Goal: Transaction & Acquisition: Purchase product/service

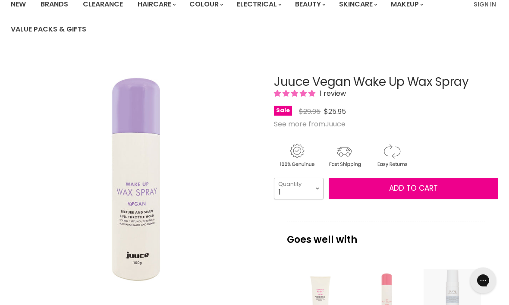
click at [318, 189] on select "1 2 3 4 5 6 7 8 9 10+" at bounding box center [299, 189] width 50 height 22
select select "2"
type input "2"
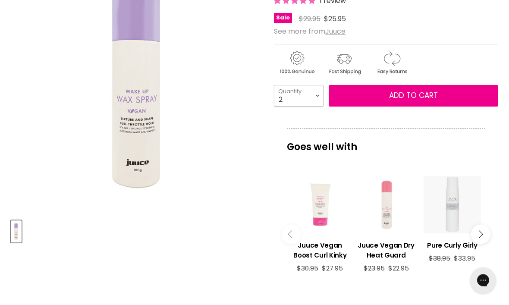
scroll to position [170, 0]
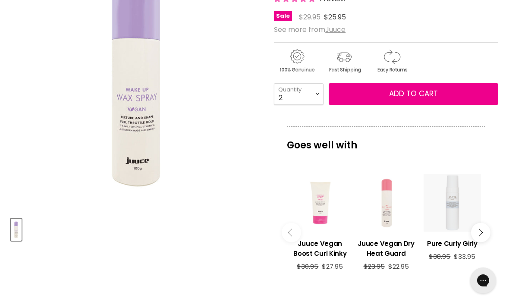
click at [451, 214] on div "Main content" at bounding box center [452, 202] width 57 height 57
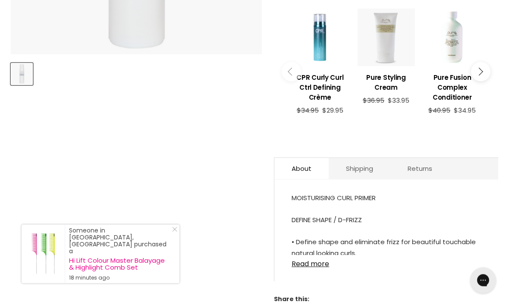
scroll to position [323, 0]
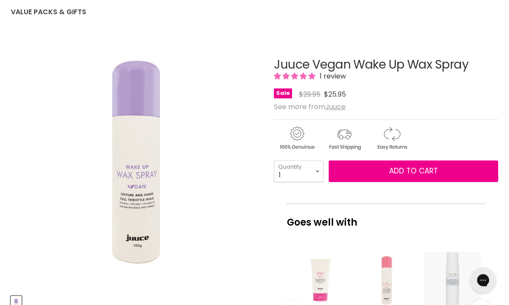
scroll to position [93, 0]
click at [319, 169] on select "1 2 3 4 5 6 7 8 9 10+" at bounding box center [299, 171] width 50 height 22
select select "2"
type input "2"
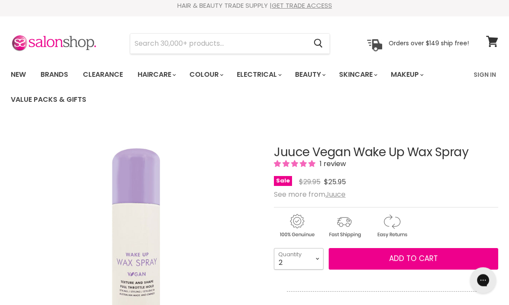
scroll to position [9, 0]
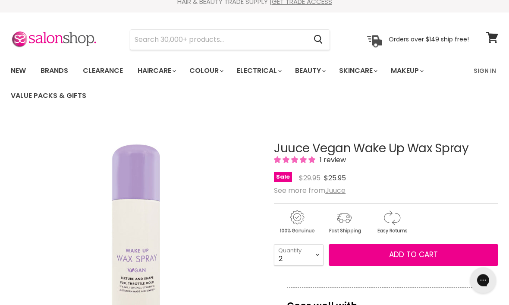
click at [404, 255] on span "Add to cart" at bounding box center [413, 255] width 49 height 10
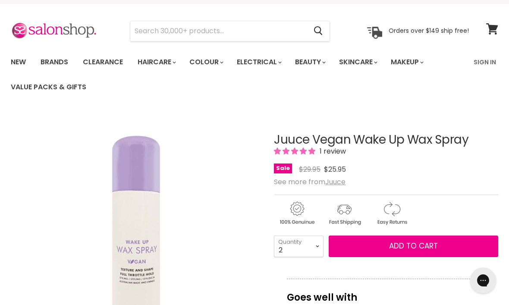
scroll to position [19, 0]
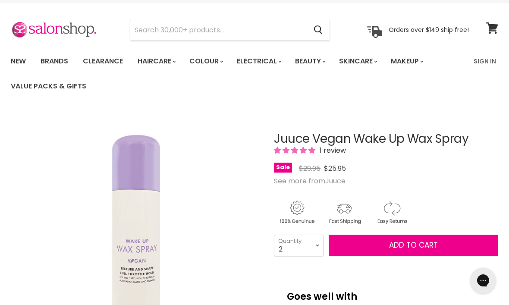
click at [413, 244] on span "Add to cart" at bounding box center [413, 245] width 49 height 10
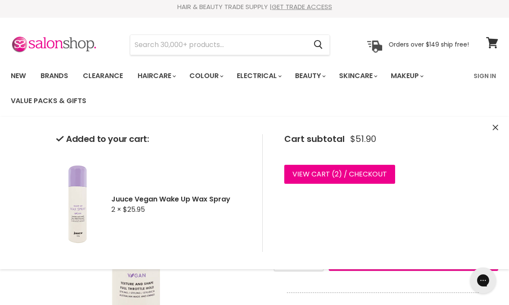
scroll to position [0, 0]
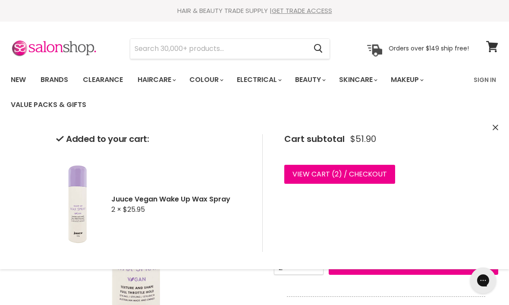
click at [378, 171] on link "View cart ( 2 ) / Checkout" at bounding box center [339, 174] width 111 height 19
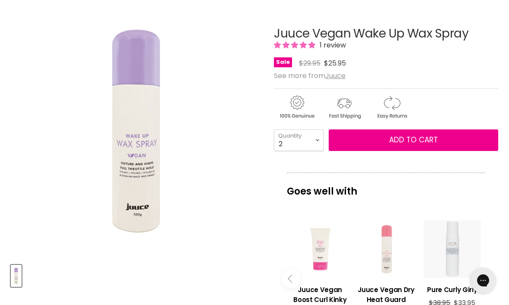
scroll to position [123, 0]
